Goal: Task Accomplishment & Management: Manage account settings

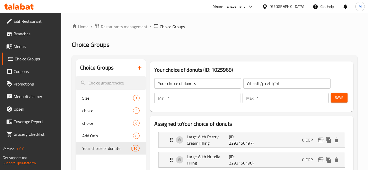
click at [20, 7] on icon at bounding box center [22, 6] width 5 height 6
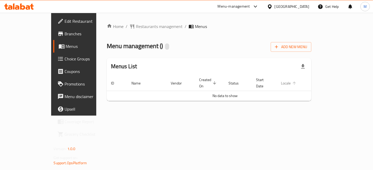
click at [290, 81] on span "Locale" at bounding box center [289, 83] width 17 height 6
click at [290, 81] on span "Locale sorted ascending" at bounding box center [289, 83] width 17 height 6
click at [26, 5] on icon at bounding box center [19, 6] width 30 height 6
